Goal: Task Accomplishment & Management: Manage account settings

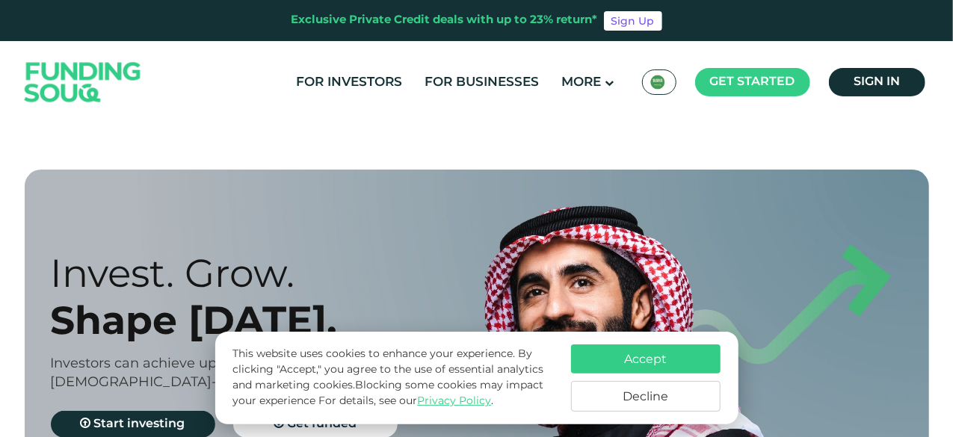
click at [669, 84] on div "KSA عربي" at bounding box center [659, 82] width 34 height 25
click at [646, 86] on div "KSA عربي" at bounding box center [659, 82] width 34 height 25
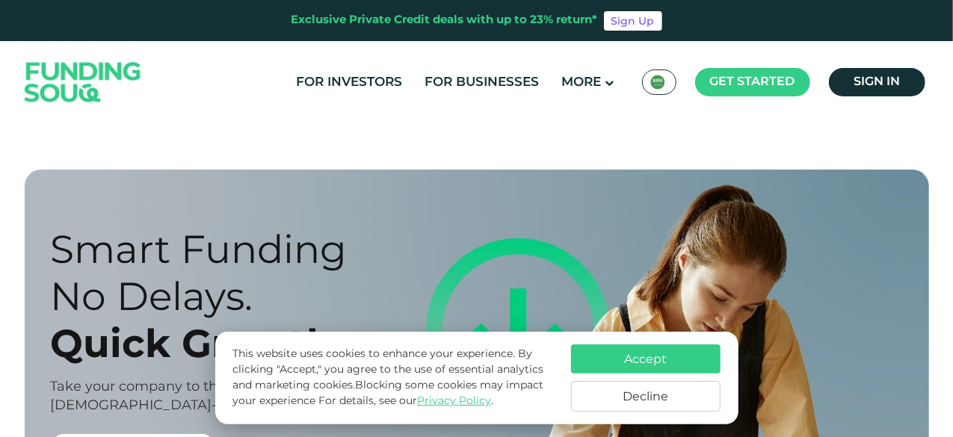
click at [661, 74] on div "KSA عربي" at bounding box center [659, 82] width 34 height 25
click at [837, 80] on link "Sign in" at bounding box center [877, 82] width 96 height 28
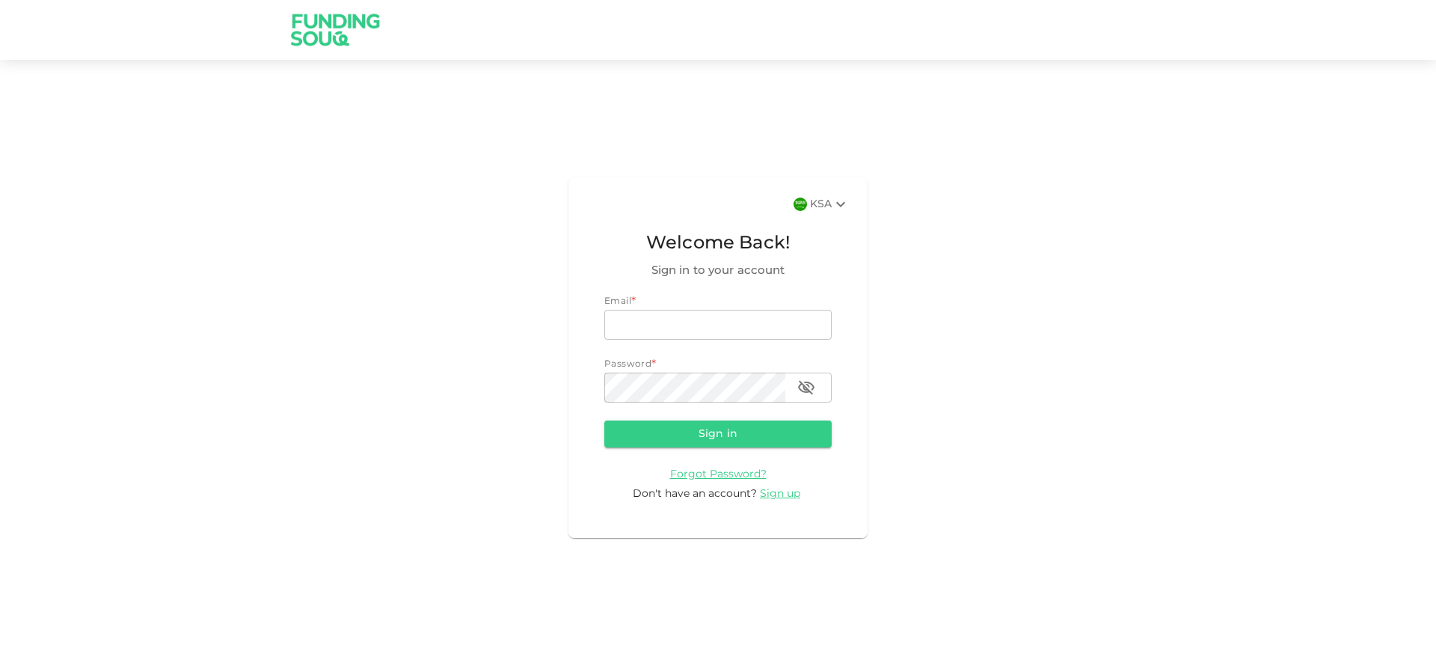
click at [816, 201] on div "KSA" at bounding box center [830, 204] width 40 height 18
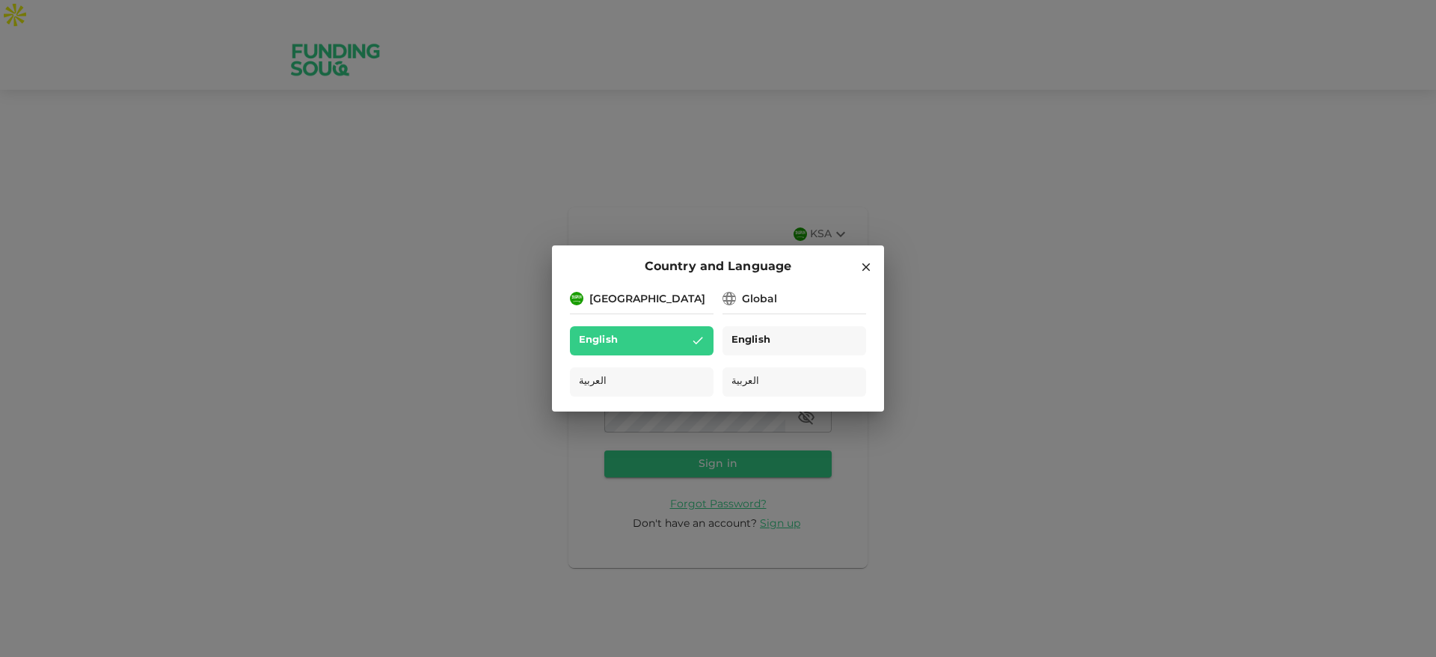
click at [784, 335] on div "English" at bounding box center [794, 340] width 144 height 29
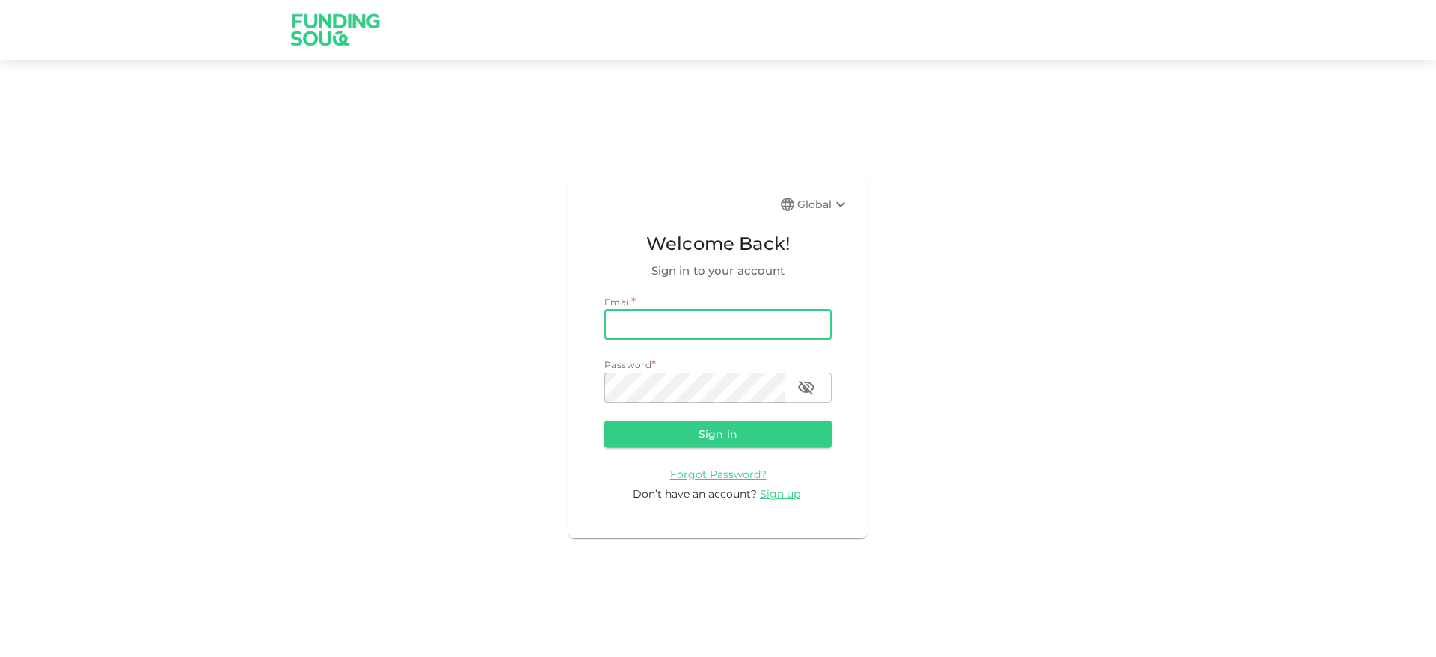
drag, startPoint x: 0, startPoint y: 0, endPoint x: 736, endPoint y: 325, distance: 804.5
click at [736, 325] on input "email" at bounding box center [717, 325] width 227 height 30
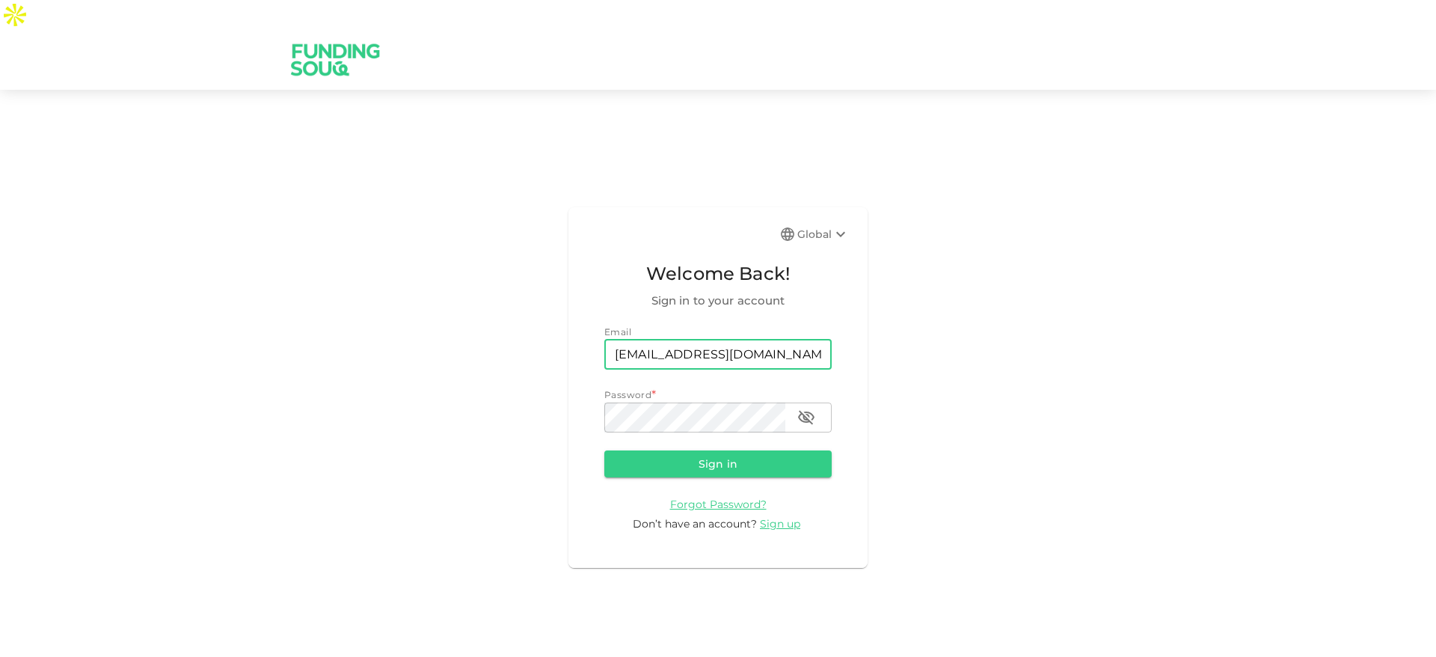
click at [668, 339] on input "hekma@fundingsouq.com" at bounding box center [717, 354] width 227 height 30
click at [657, 339] on input "hekmafood@gmail.com" at bounding box center [717, 354] width 227 height 30
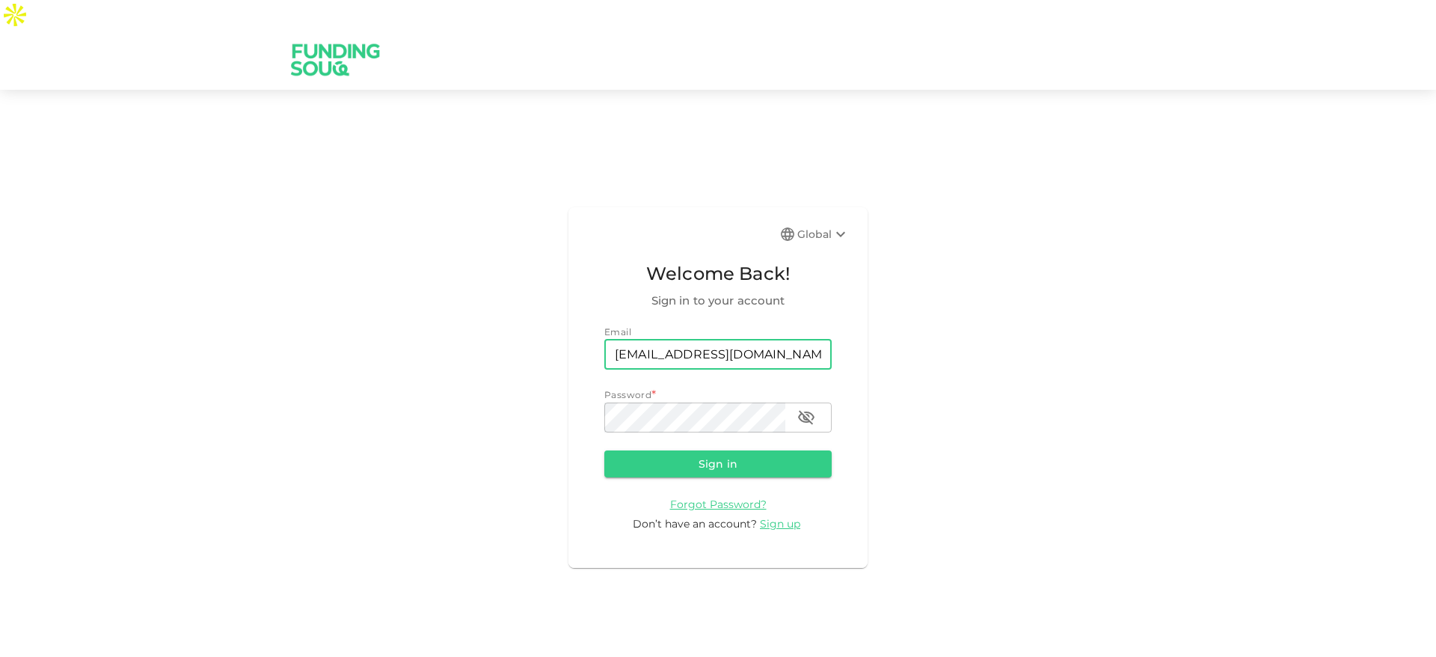
click at [657, 339] on input "hekmafood@gmail.com" at bounding box center [717, 354] width 227 height 30
paste input "e.alrafi"
type input "e.alrafi@gmail.com"
click at [674, 387] on div "Password *" at bounding box center [717, 394] width 227 height 15
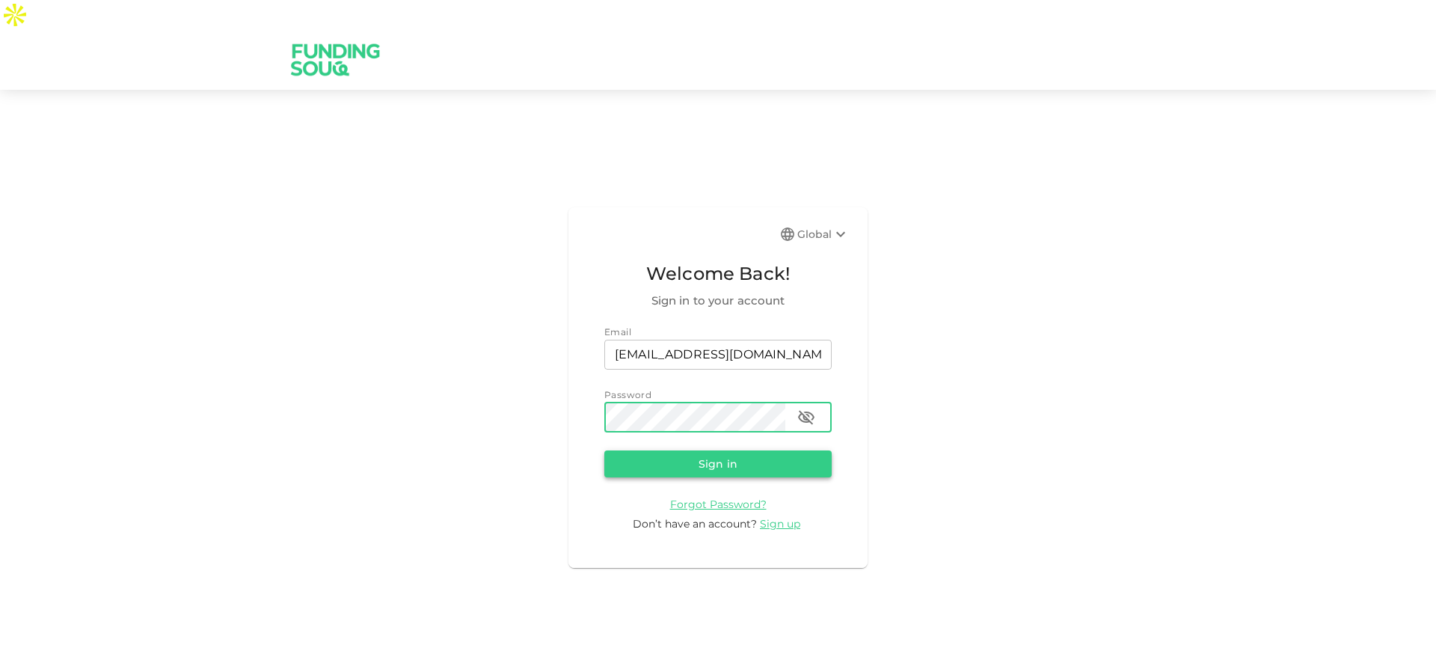
click at [685, 450] on button "Sign in" at bounding box center [717, 463] width 227 height 27
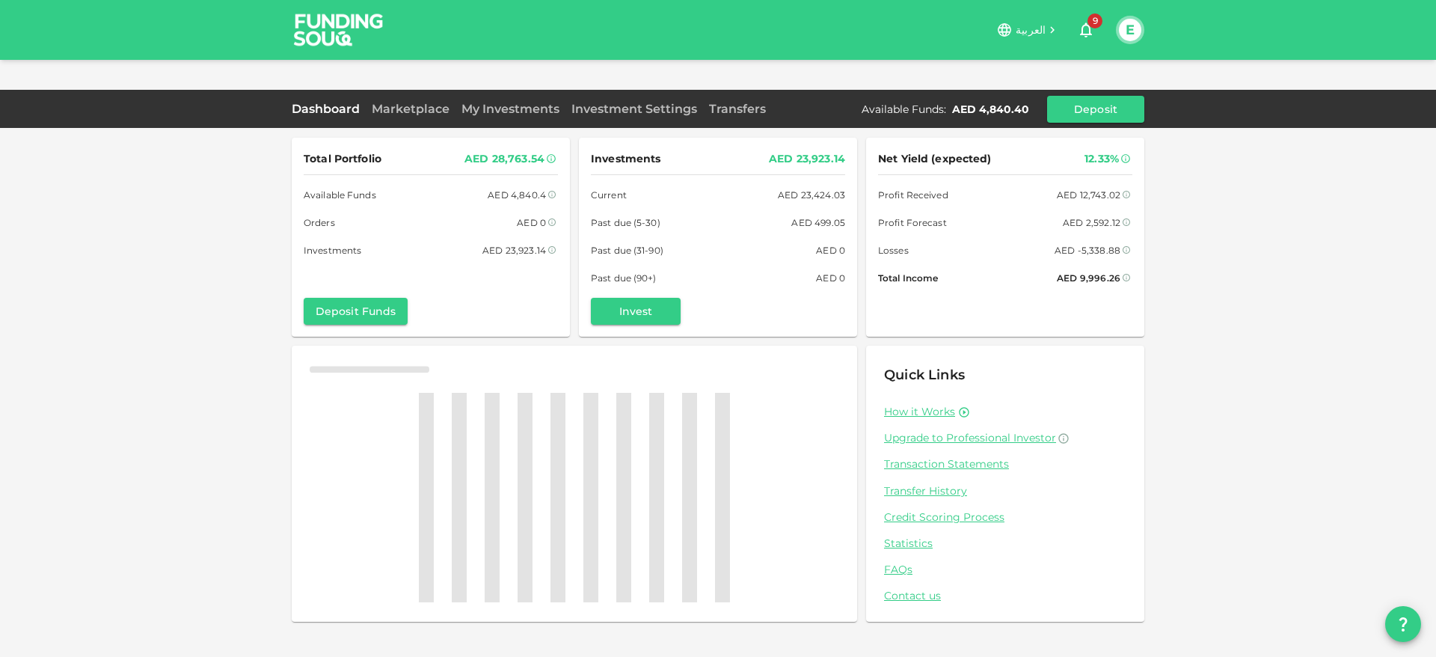
click at [419, 96] on div "Dashboard Marketplace My Investments Investment Settings Transfers Available Fu…" at bounding box center [718, 109] width 852 height 27
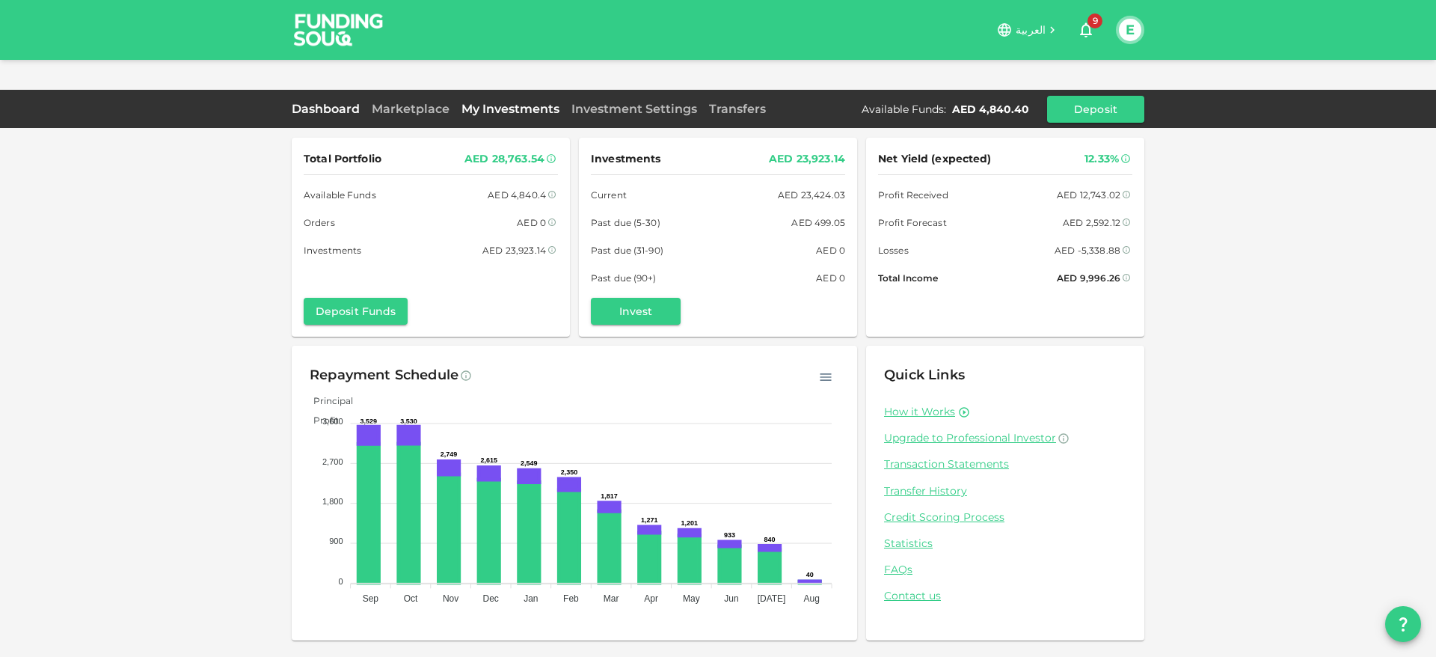
click at [518, 102] on link "My Investments" at bounding box center [510, 109] width 110 height 14
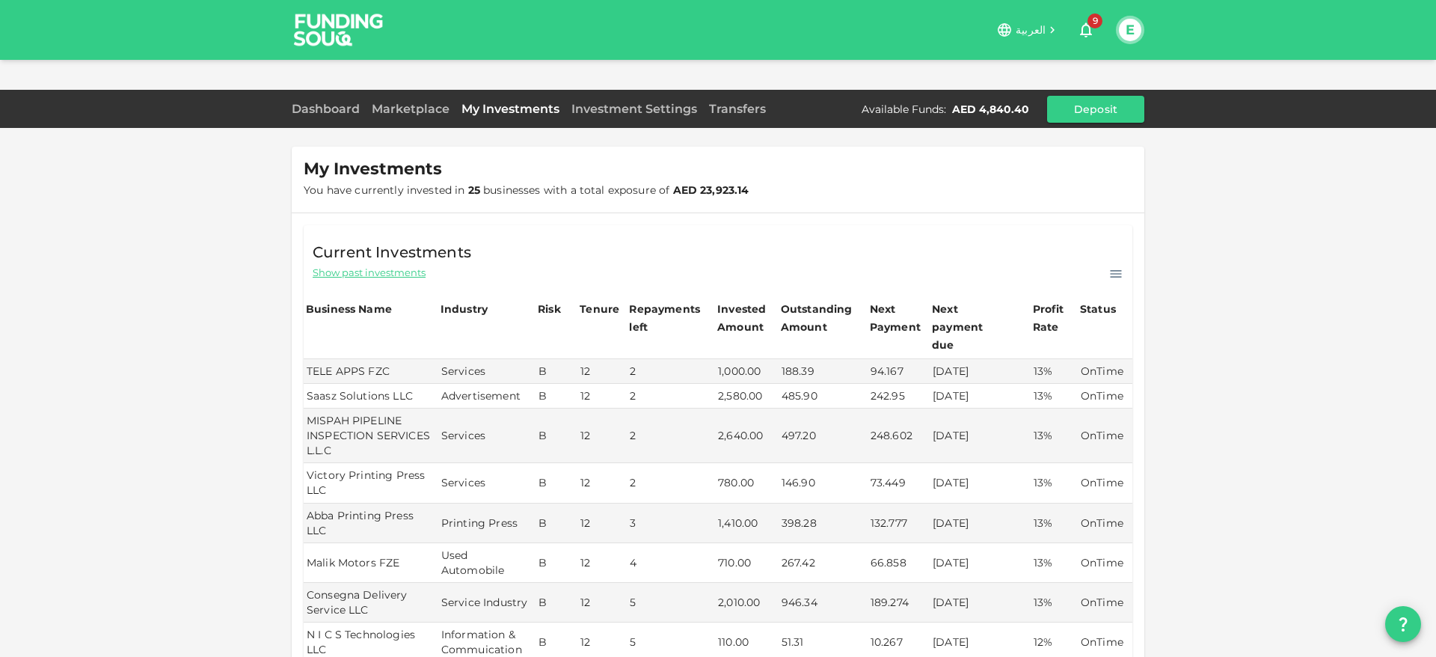
click at [1110, 270] on icon at bounding box center [1115, 273] width 11 height 7
click at [1084, 286] on p "Download CSV" at bounding box center [1074, 295] width 82 height 19
